Goal: Task Accomplishment & Management: Manage account settings

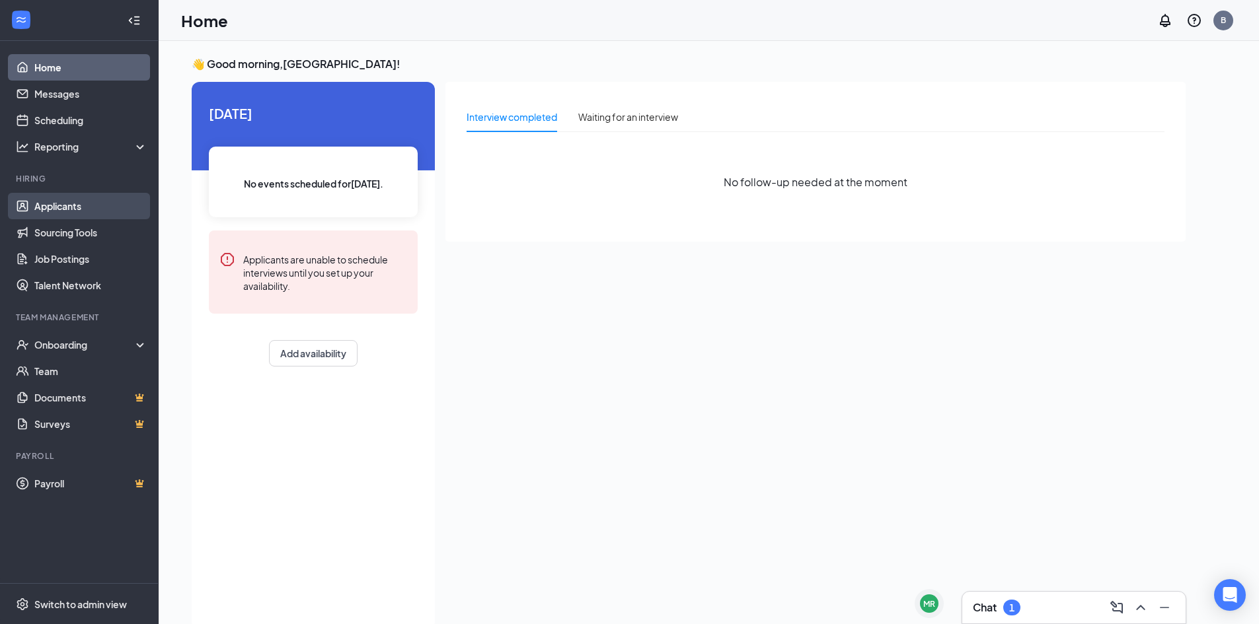
click at [78, 208] on link "Applicants" at bounding box center [90, 206] width 113 height 26
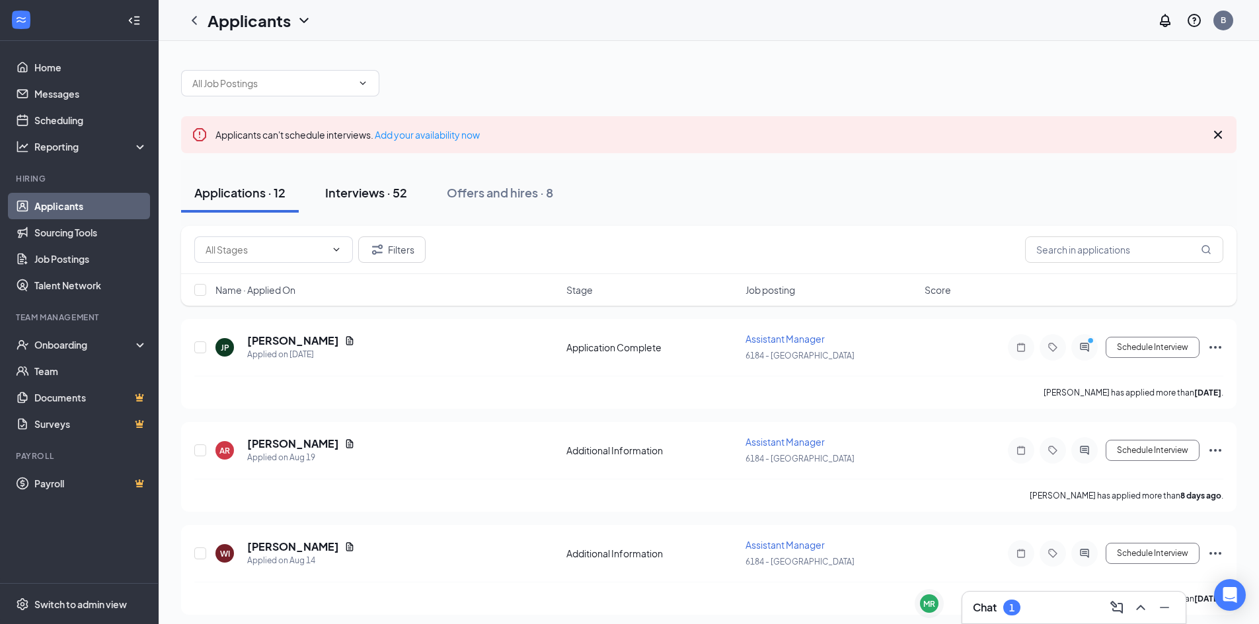
click at [373, 201] on button "Interviews · 52" at bounding box center [366, 193] width 108 height 40
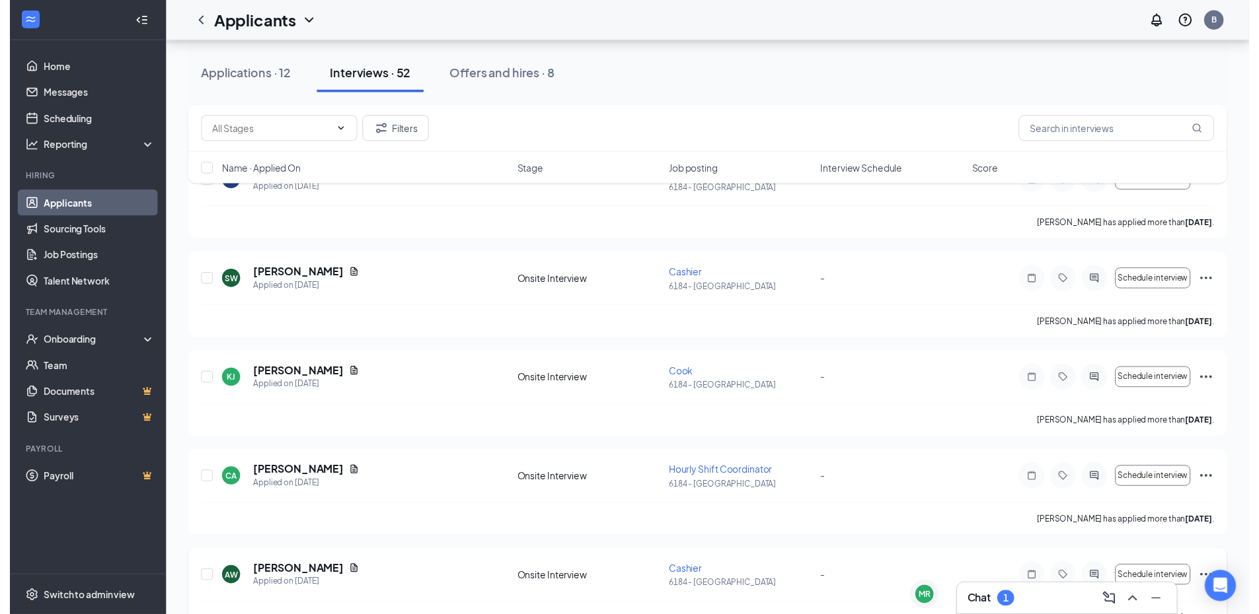
scroll to position [330, 0]
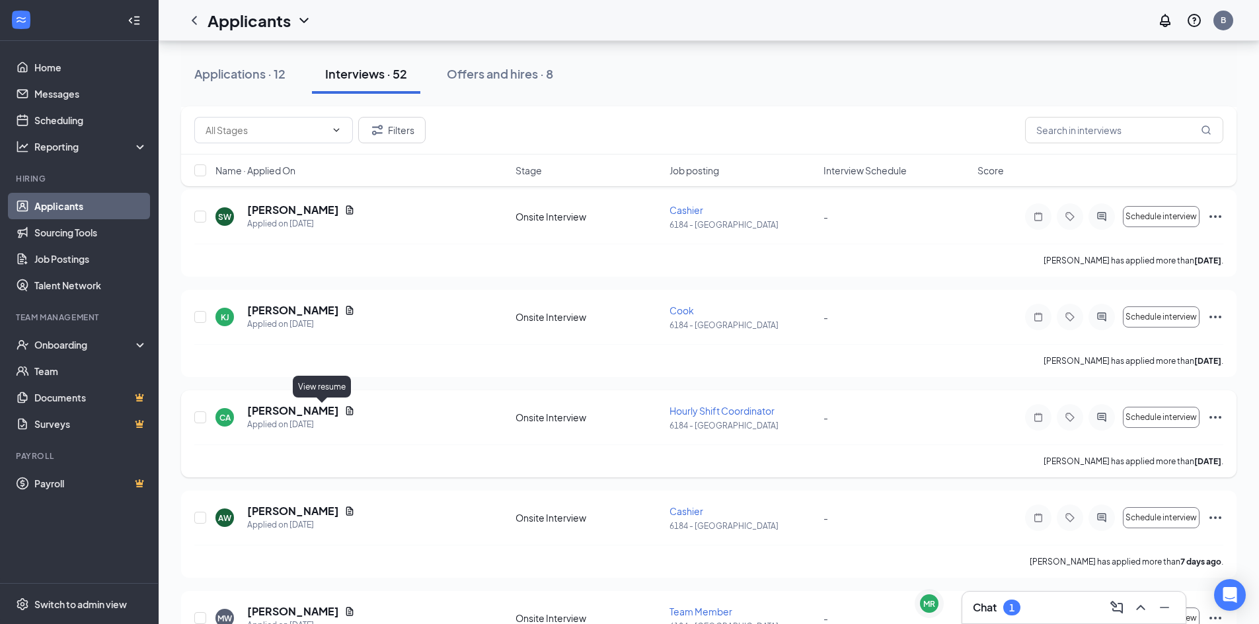
click at [346, 412] on icon "Document" at bounding box center [349, 410] width 7 height 9
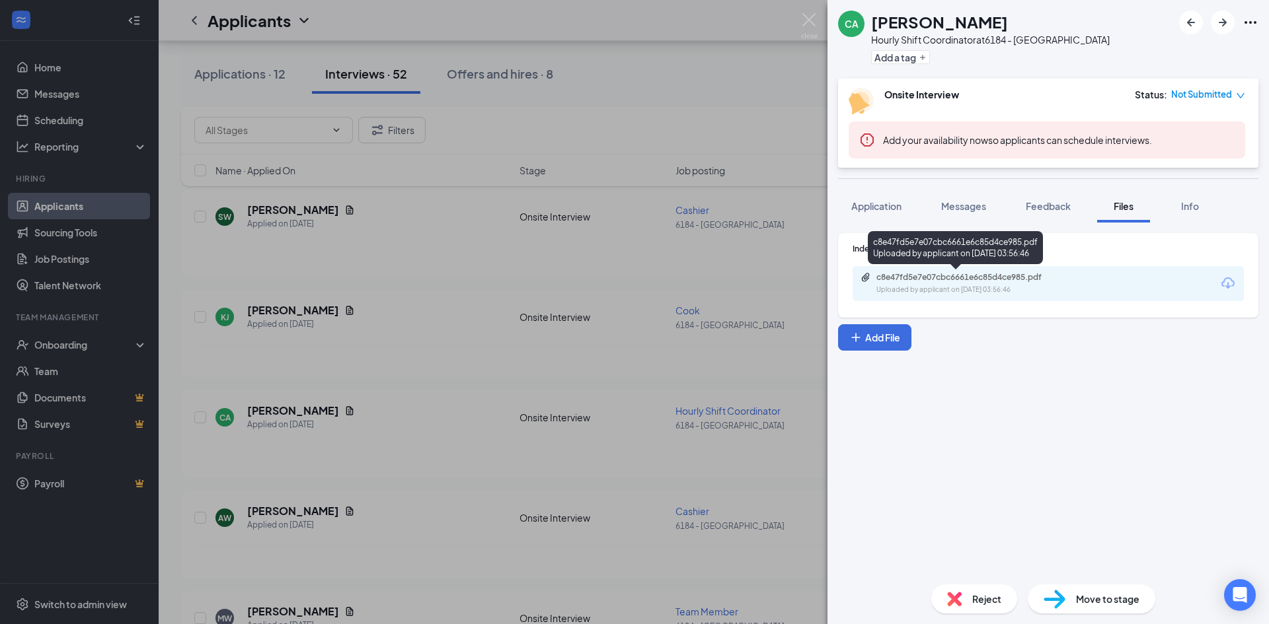
click at [919, 277] on div "c8e47fd5e7e07cbc6661e6c85d4ce985.pdf" at bounding box center [968, 277] width 185 height 11
click at [608, 338] on div "CA [PERSON_NAME] Hourly Shift Coordinator at 6184 - [GEOGRAPHIC_DATA] Add a tag…" at bounding box center [634, 312] width 1269 height 624
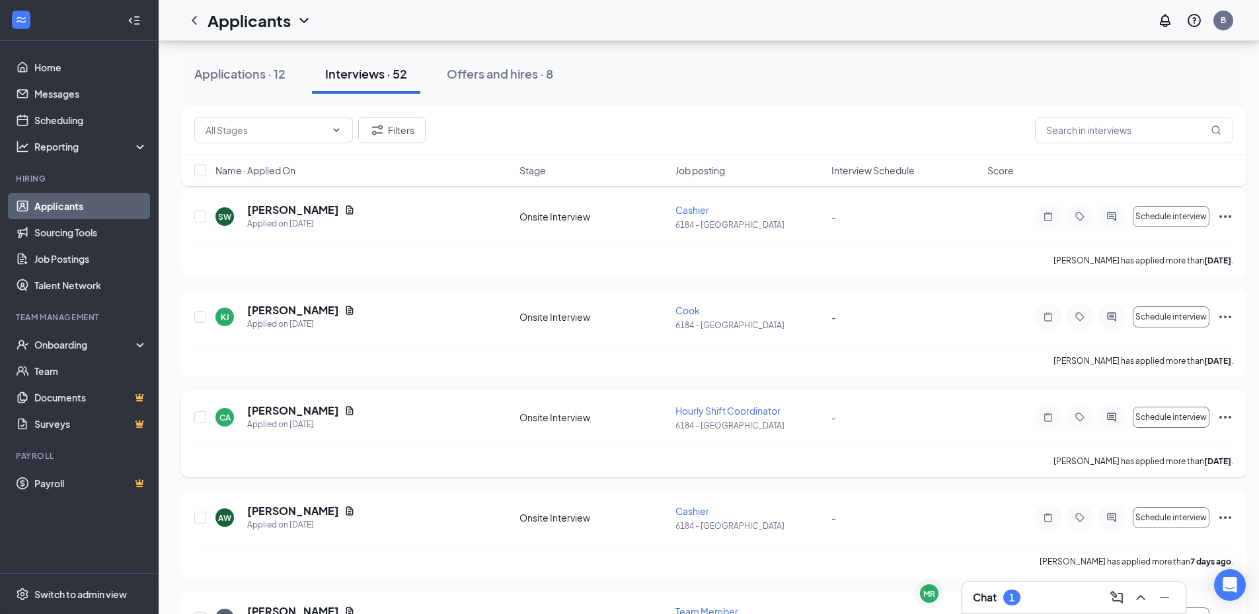
click at [637, 441] on div "CA [PERSON_NAME] Applied on [DATE] Onsite Interview Hourly Shift Coordinator 61…" at bounding box center [713, 424] width 1039 height 41
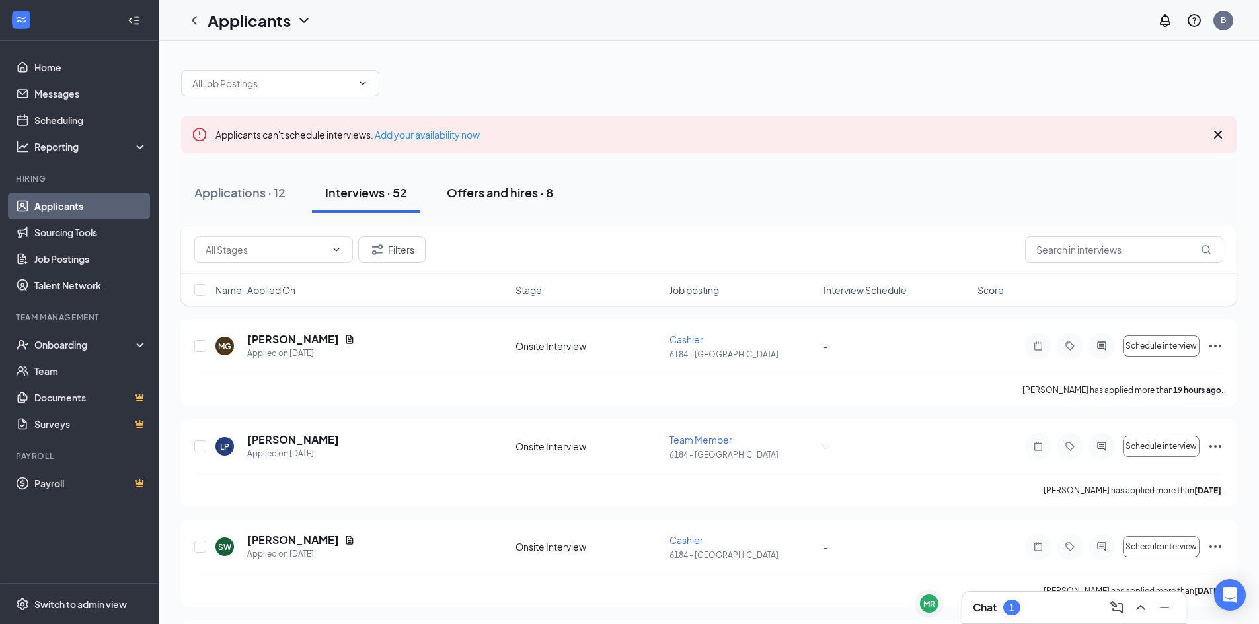
click at [523, 188] on div "Offers and hires · 8" at bounding box center [500, 192] width 106 height 17
